Goal: Information Seeking & Learning: Learn about a topic

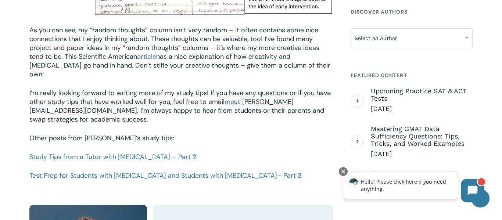
scroll to position [1028, 0]
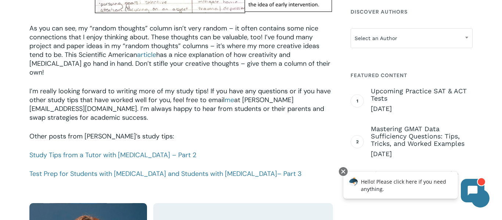
click at [178, 132] on p "Other posts from [PERSON_NAME]’s study tips:" at bounding box center [181, 141] width 304 height 19
click at [133, 151] on link "Study Tips from a Tutor with [MEDICAL_DATA] – Part 2" at bounding box center [112, 155] width 167 height 9
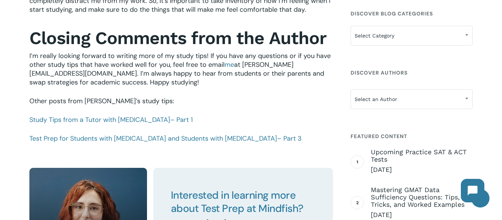
scroll to position [821, 0]
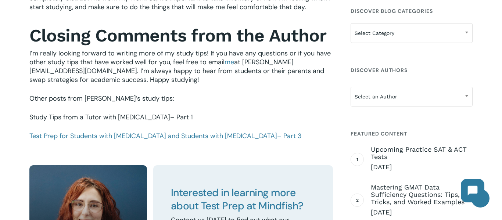
click at [132, 117] on link "Study Tips from a Tutor with ADHD – Part 1" at bounding box center [111, 117] width 164 height 9
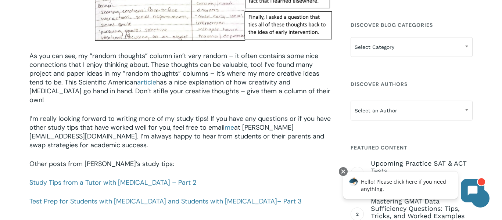
scroll to position [999, 0]
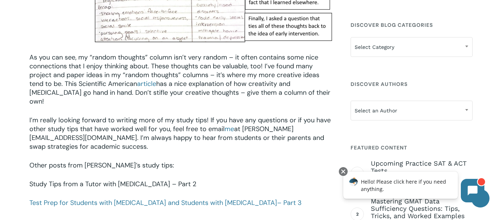
click at [64, 180] on link "Study Tips from a Tutor with [MEDICAL_DATA] – Part 2" at bounding box center [112, 184] width 167 height 9
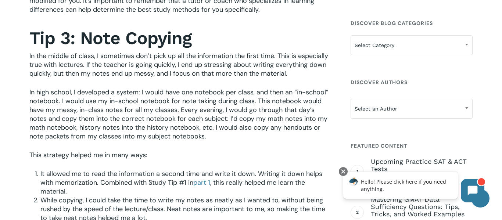
scroll to position [320, 0]
